Goal: Check status: Check status

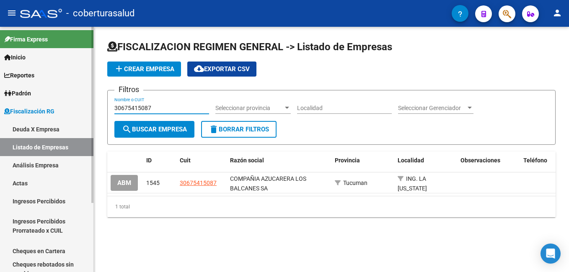
drag, startPoint x: 159, startPoint y: 110, endPoint x: 60, endPoint y: 109, distance: 98.9
click at [62, 109] on mat-sidenav-container "Firma Express Inicio Instructivos Contacto OS Reportes Ingresos Percibidos Anál…" at bounding box center [284, 150] width 569 height 246
paste input "70805990"
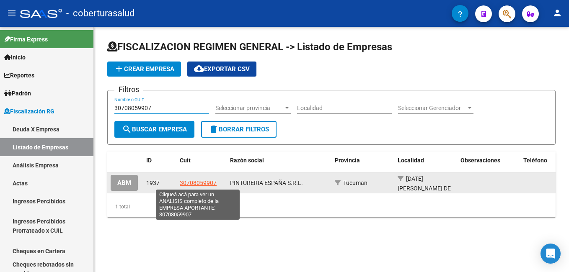
type input "30708059907"
click at [204, 183] on span "30708059907" at bounding box center [198, 183] width 37 height 7
type textarea "30708059907"
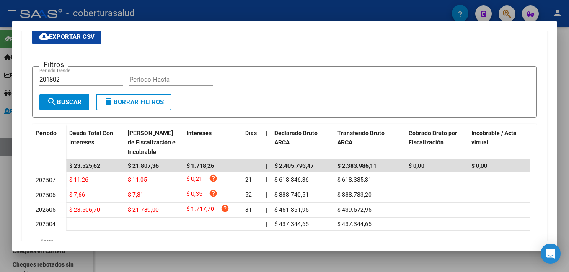
scroll to position [126, 0]
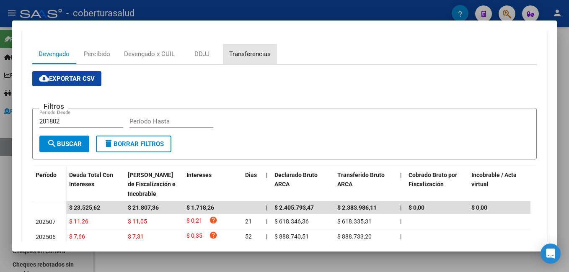
drag, startPoint x: 254, startPoint y: 53, endPoint x: 160, endPoint y: 101, distance: 105.0
click at [253, 53] on div "Transferencias" at bounding box center [249, 53] width 41 height 9
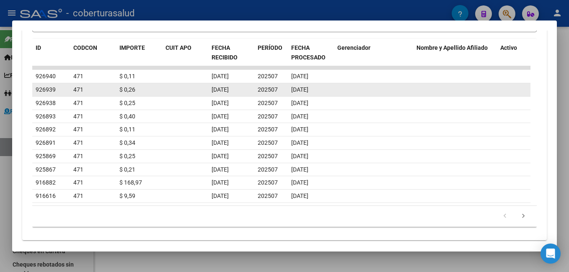
scroll to position [311, 0]
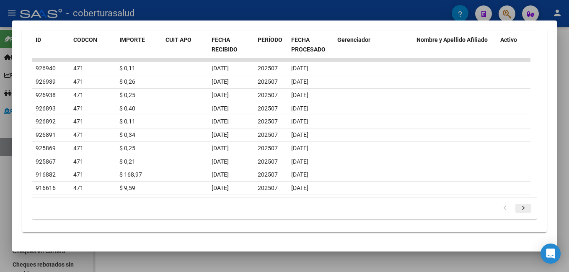
click at [521, 207] on icon "go to next page" at bounding box center [523, 210] width 11 height 10
click at [4, 197] on div at bounding box center [284, 136] width 569 height 272
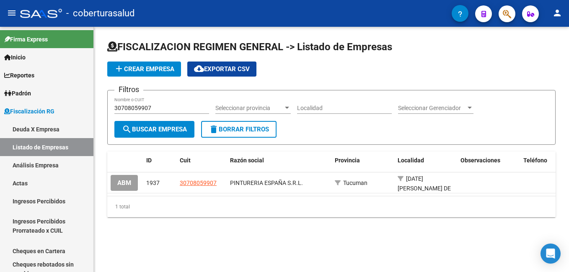
click at [152, 238] on div "FISCALIZACION REGIMEN GENERAL -> Listado de Empresas add Crear Empresa cloud_do…" at bounding box center [331, 136] width 475 height 218
click at [173, 244] on div "FISCALIZACION REGIMEN GENERAL -> Listado de Empresas add Crear Empresa cloud_do…" at bounding box center [331, 136] width 475 height 218
